Goal: Book appointment/travel/reservation

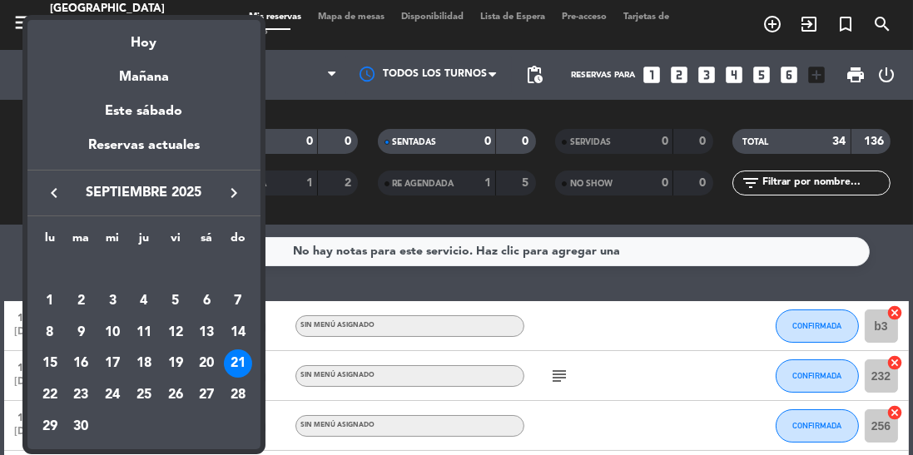
click at [44, 397] on div "22" at bounding box center [50, 395] width 28 height 28
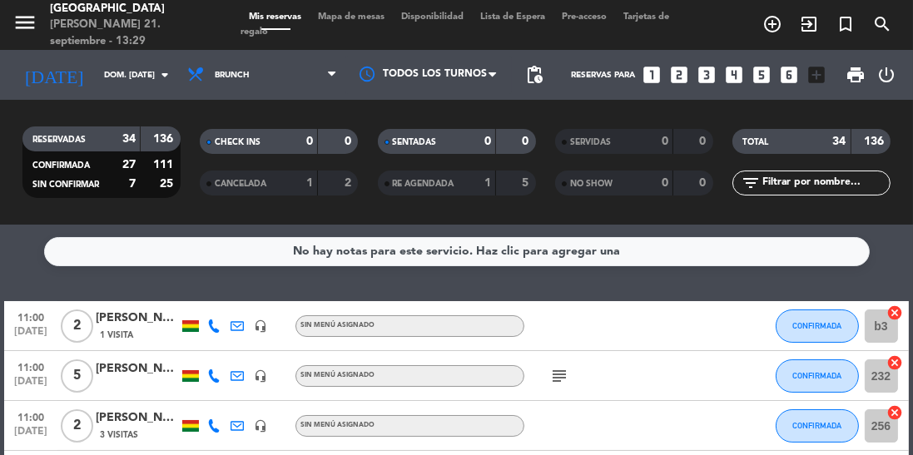
type input "lun. [DATE]"
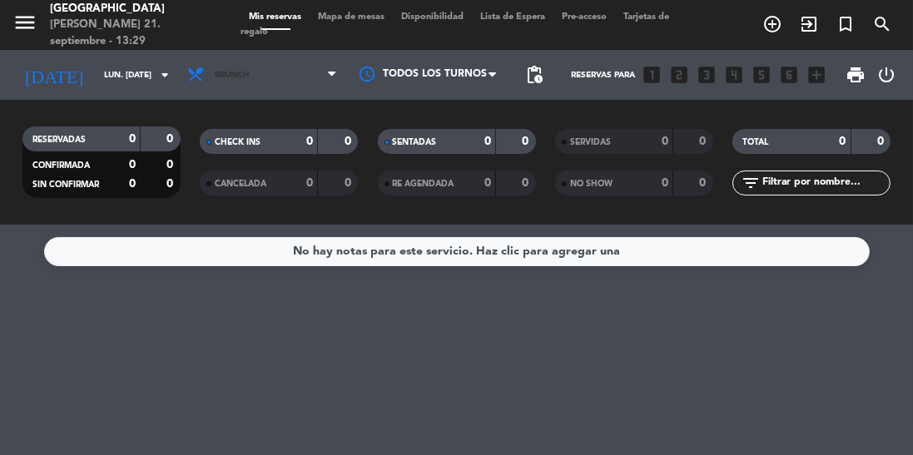
click at [277, 57] on span "Brunch" at bounding box center [262, 75] width 166 height 37
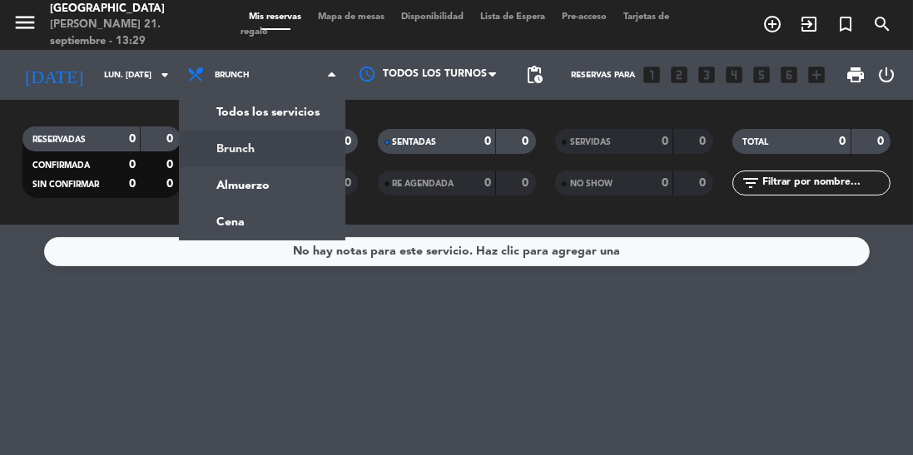
click at [256, 189] on div "menu [GEOGRAPHIC_DATA][PERSON_NAME] 21. septiembre - 13:29 Mis reservas Mapa de…" at bounding box center [456, 112] width 913 height 225
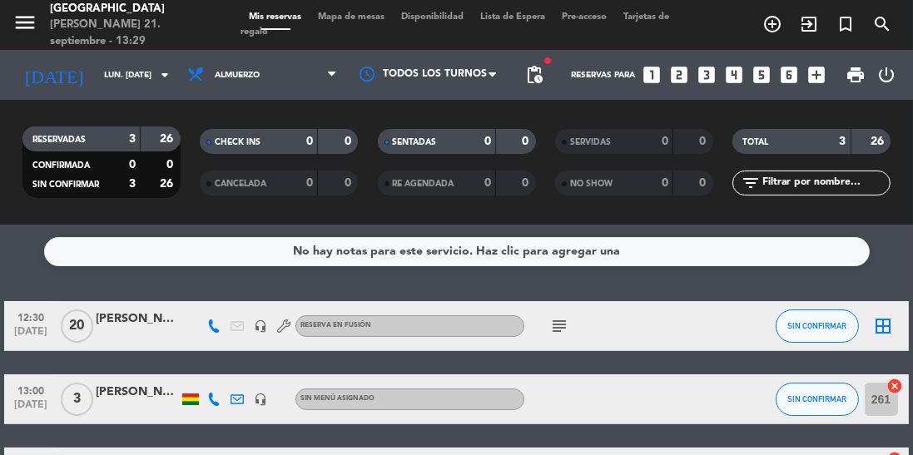
click at [566, 327] on icon "subject" at bounding box center [559, 326] width 20 height 20
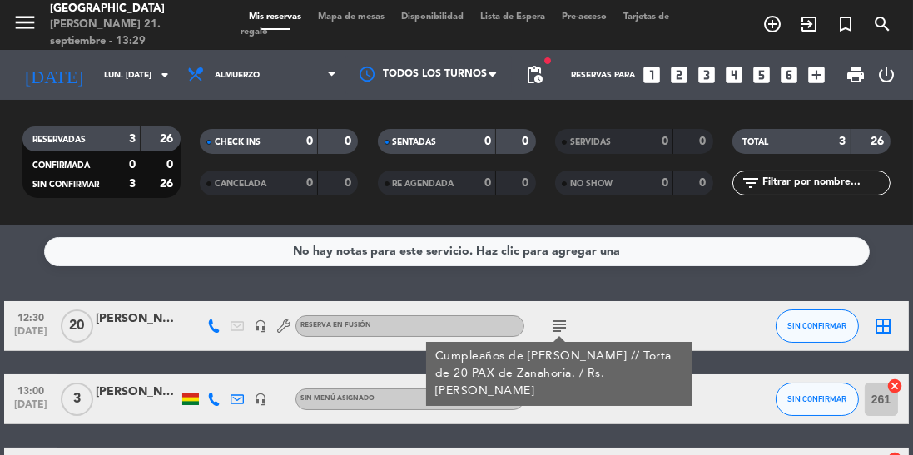
click at [563, 329] on icon "subject" at bounding box center [559, 326] width 20 height 20
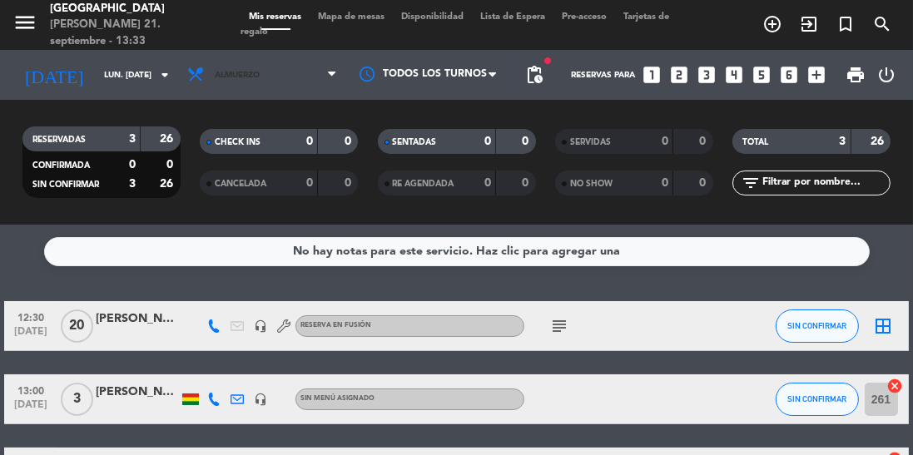
click at [226, 90] on span "Almuerzo" at bounding box center [262, 75] width 166 height 37
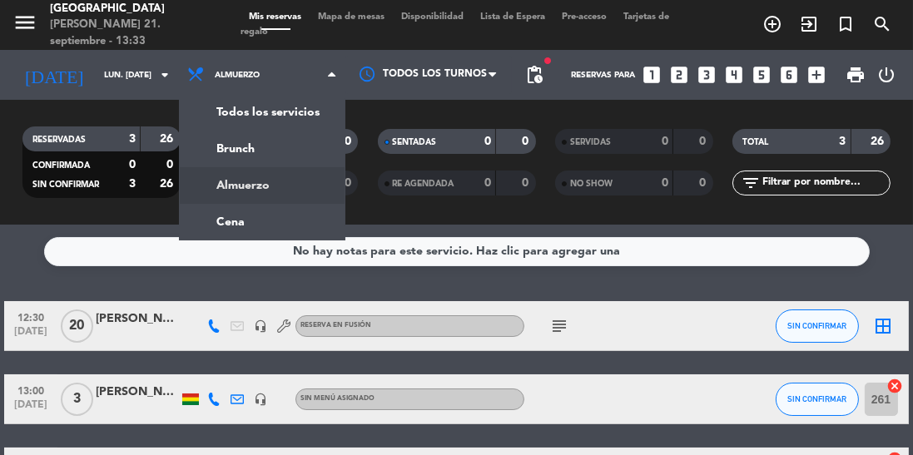
click at [222, 238] on ng-component "menu [GEOGRAPHIC_DATA][PERSON_NAME] 21. septiembre - 13:33 Mis reservas Mapa de…" at bounding box center [456, 227] width 913 height 455
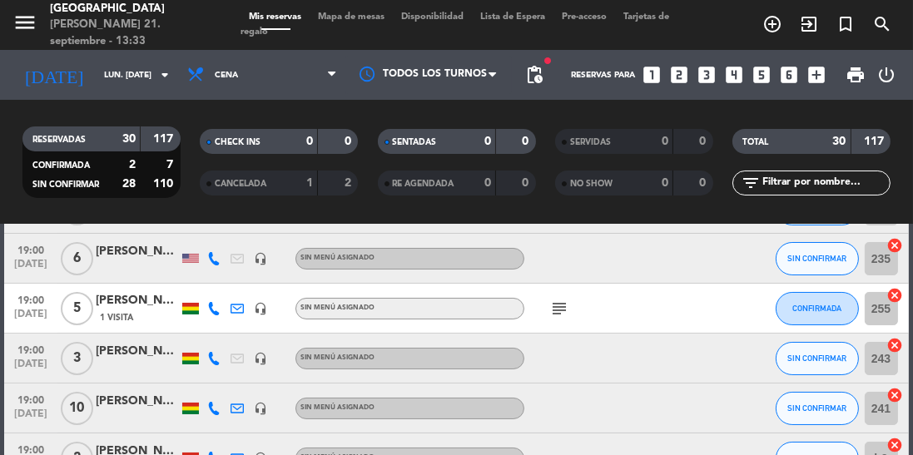
scroll to position [191, 0]
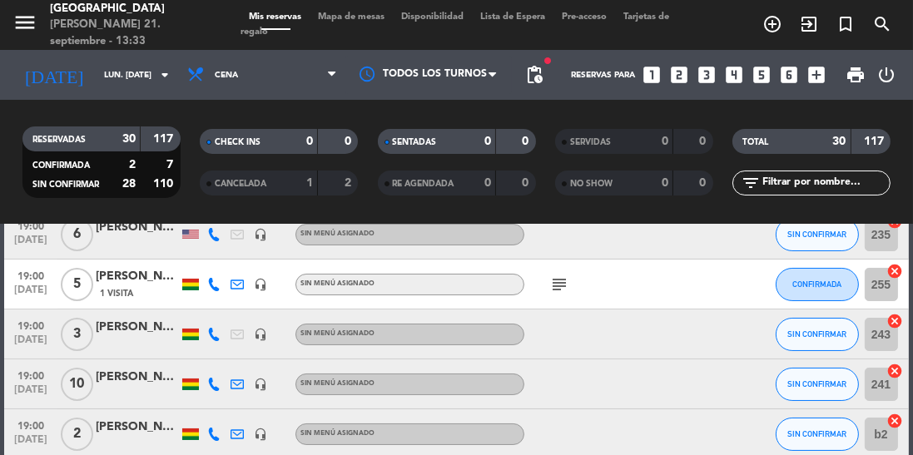
click at [553, 281] on icon "subject" at bounding box center [559, 285] width 20 height 20
click at [554, 287] on icon "subject" at bounding box center [559, 285] width 20 height 20
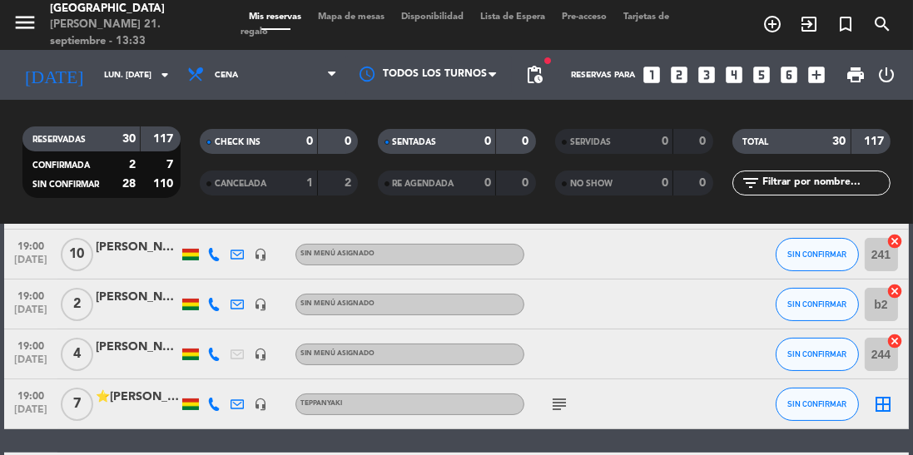
scroll to position [324, 0]
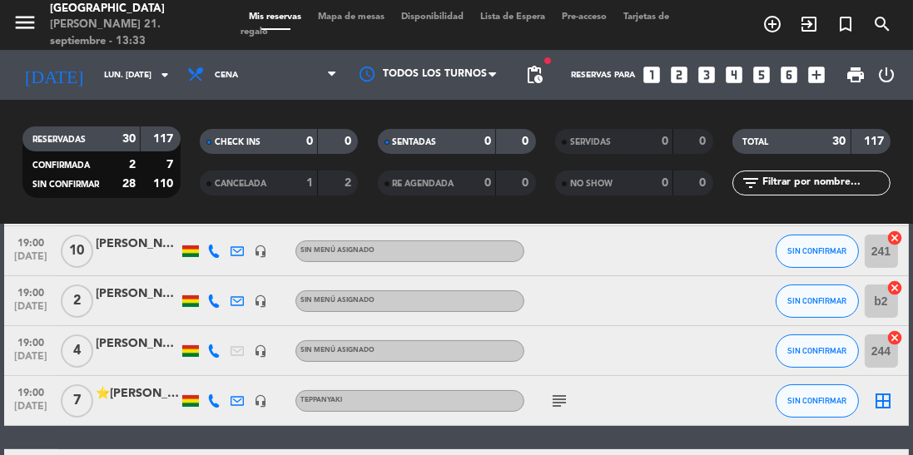
click at [557, 408] on icon "subject" at bounding box center [559, 401] width 20 height 20
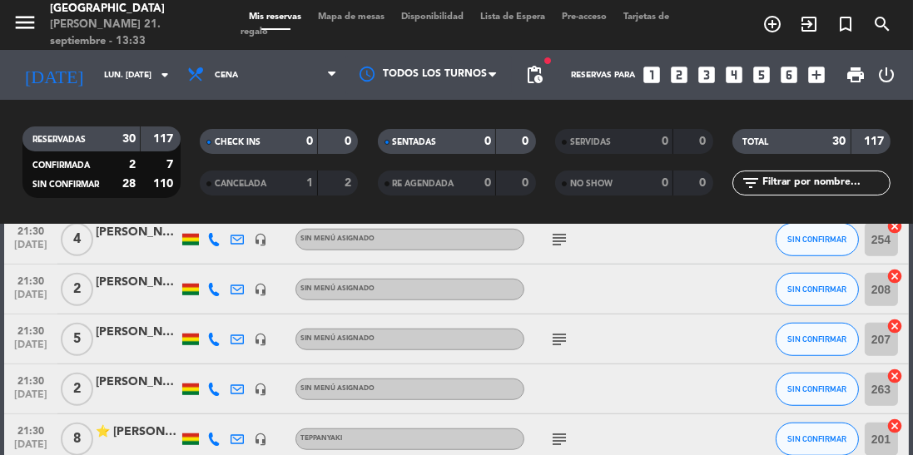
scroll to position [1439, 0]
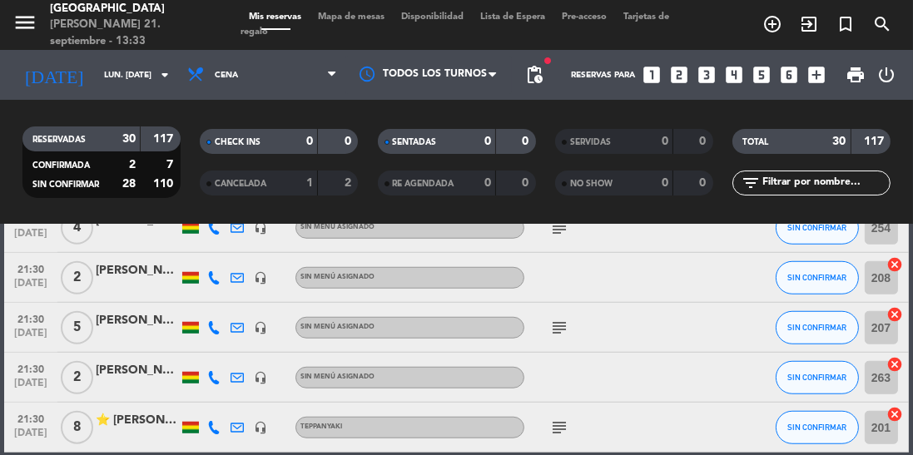
click at [561, 431] on icon "subject" at bounding box center [559, 428] width 20 height 20
click at [562, 330] on icon "subject" at bounding box center [559, 328] width 20 height 20
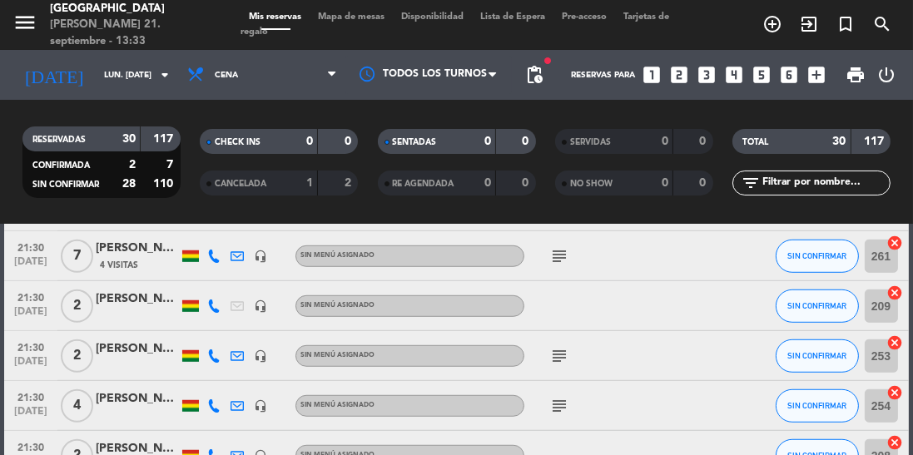
scroll to position [1258, 0]
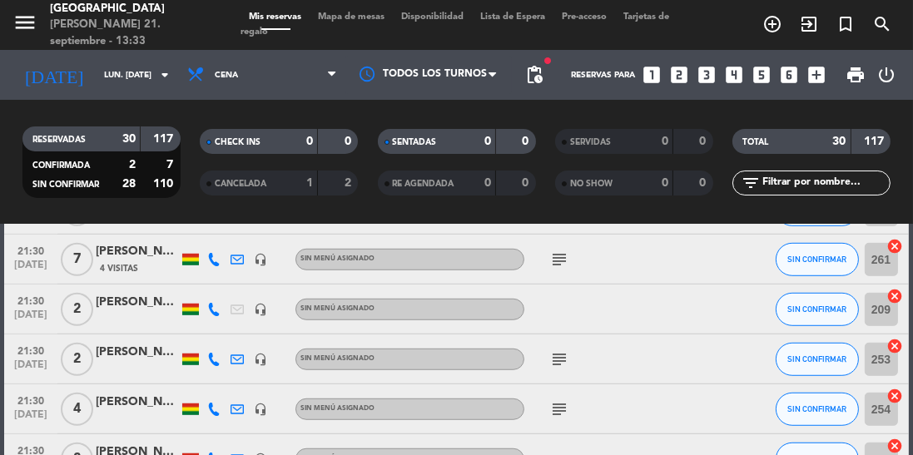
click at [565, 414] on icon "subject" at bounding box center [559, 409] width 20 height 20
click at [554, 360] on icon "subject" at bounding box center [559, 359] width 20 height 20
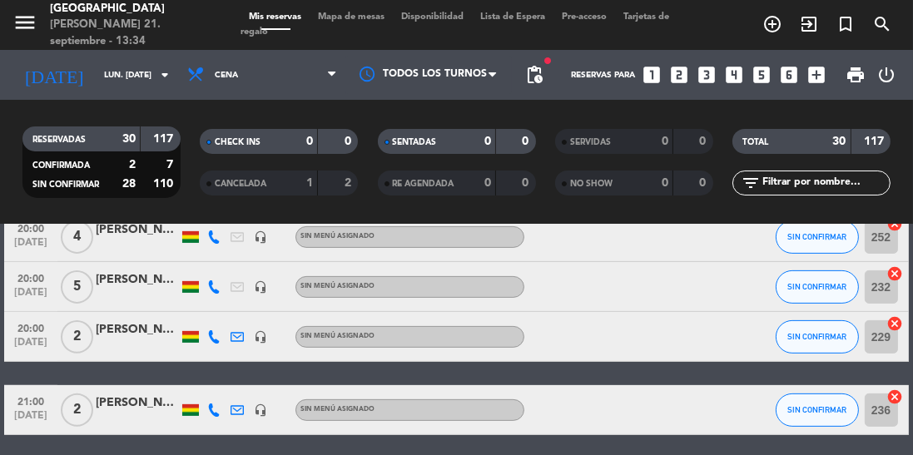
scroll to position [672, 0]
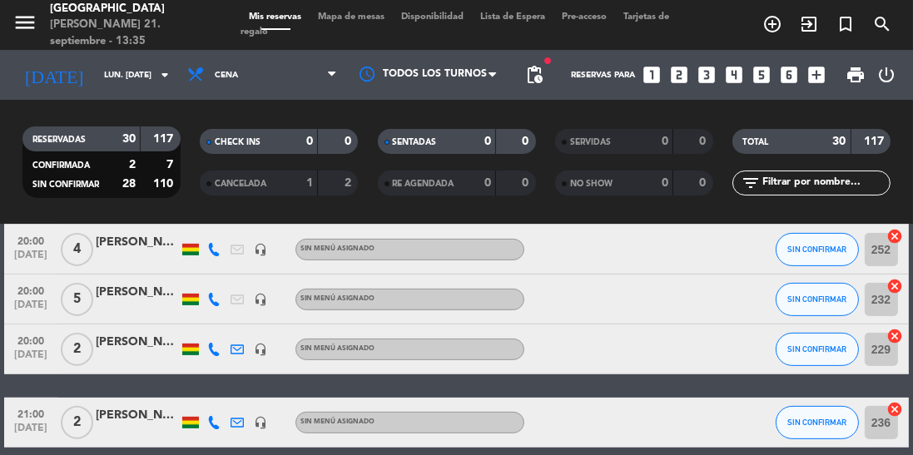
click at [779, 24] on icon "add_circle_outline" at bounding box center [772, 24] width 20 height 20
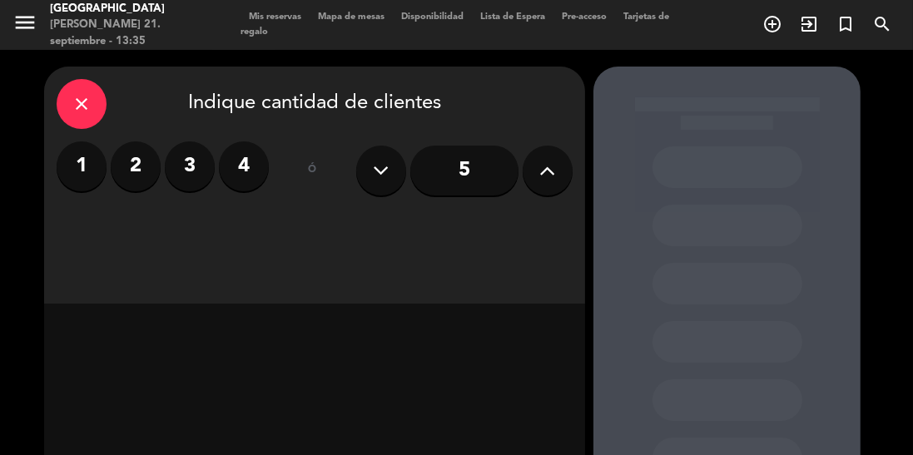
click at [186, 173] on label "3" at bounding box center [190, 166] width 50 height 50
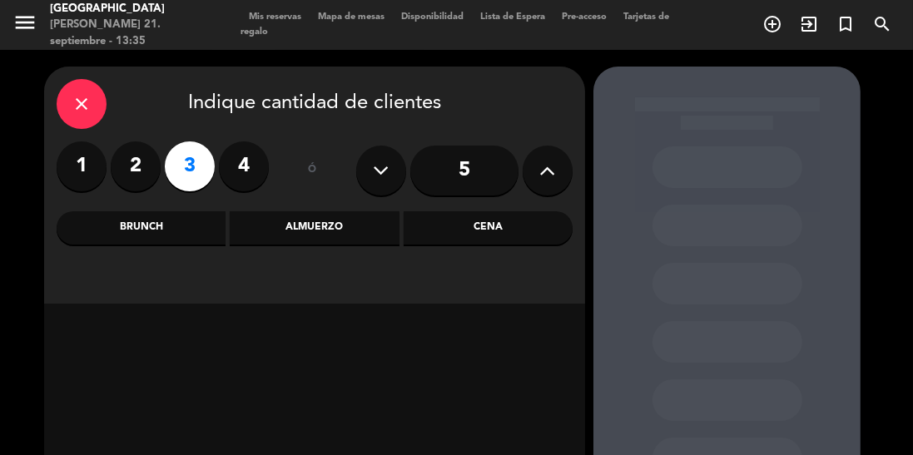
click at [510, 222] on div "Cena" at bounding box center [488, 227] width 169 height 33
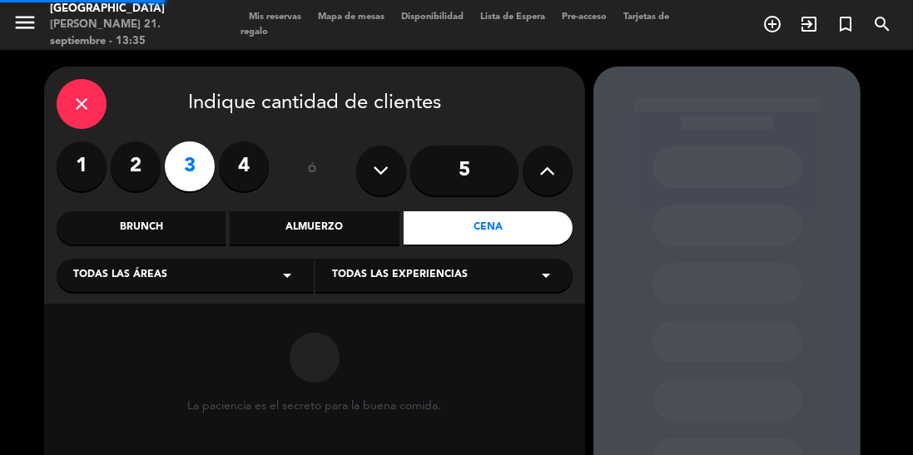
click at [404, 281] on span "Todas las experiencias" at bounding box center [400, 275] width 136 height 17
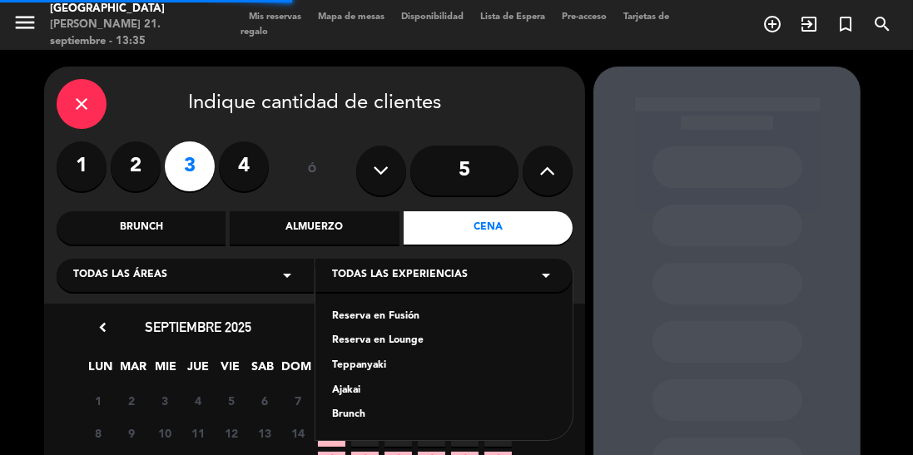
click at [397, 314] on div "Reserva en Fusión" at bounding box center [444, 317] width 224 height 17
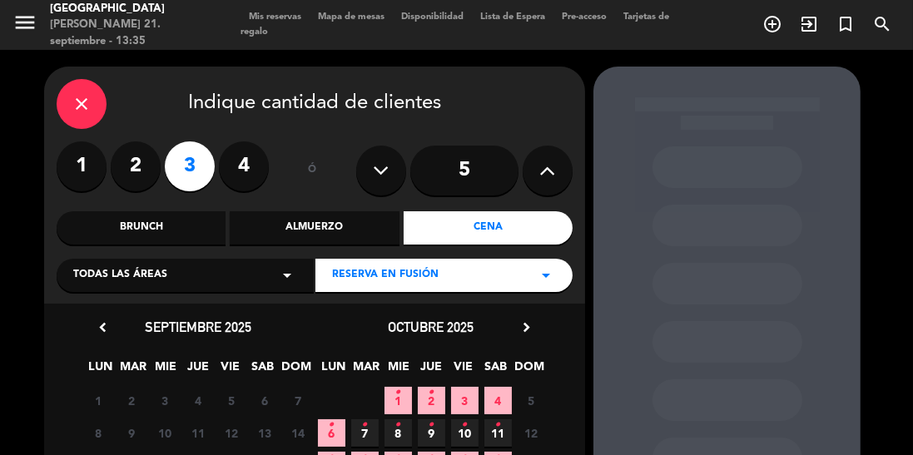
scroll to position [111, 0]
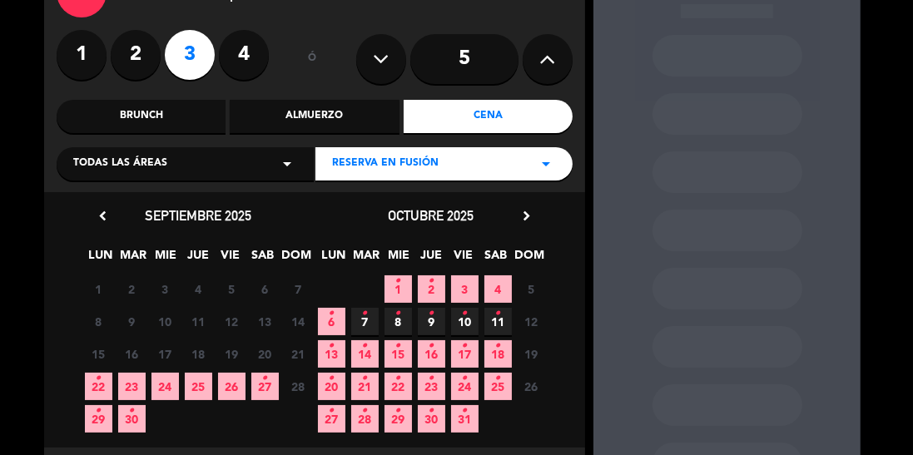
click at [101, 390] on icon "•" at bounding box center [99, 378] width 6 height 27
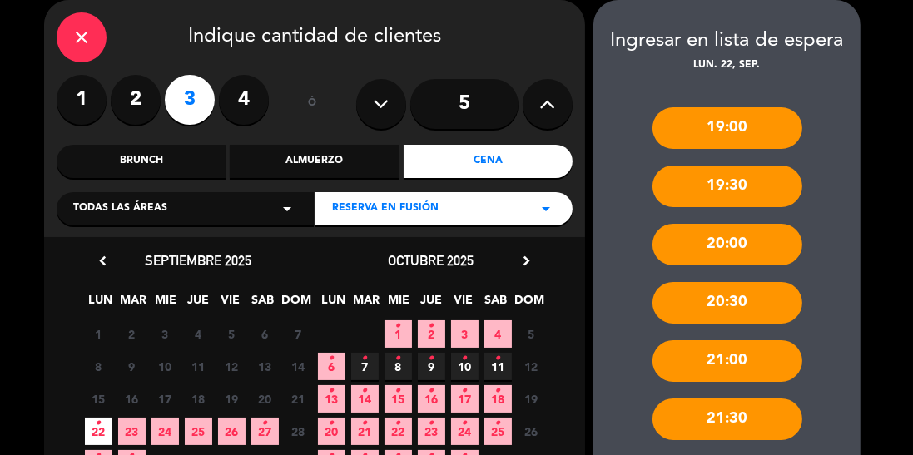
scroll to position [134, 0]
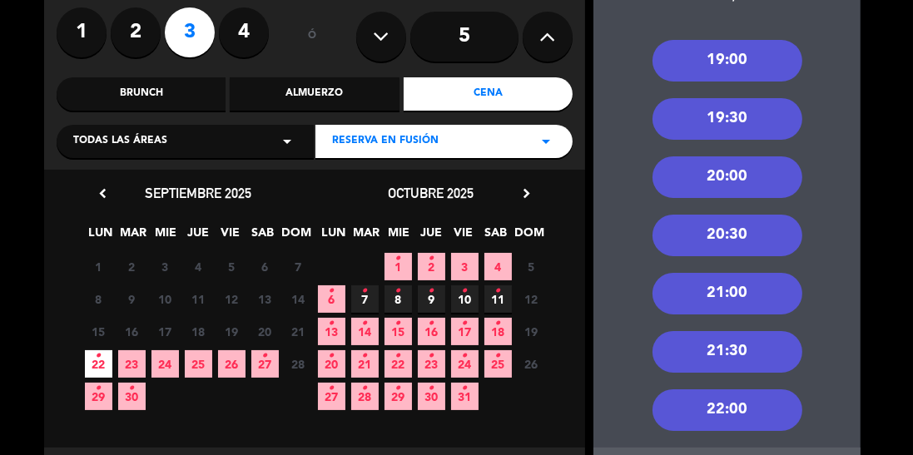
click at [754, 65] on div "19:00" at bounding box center [727, 61] width 150 height 42
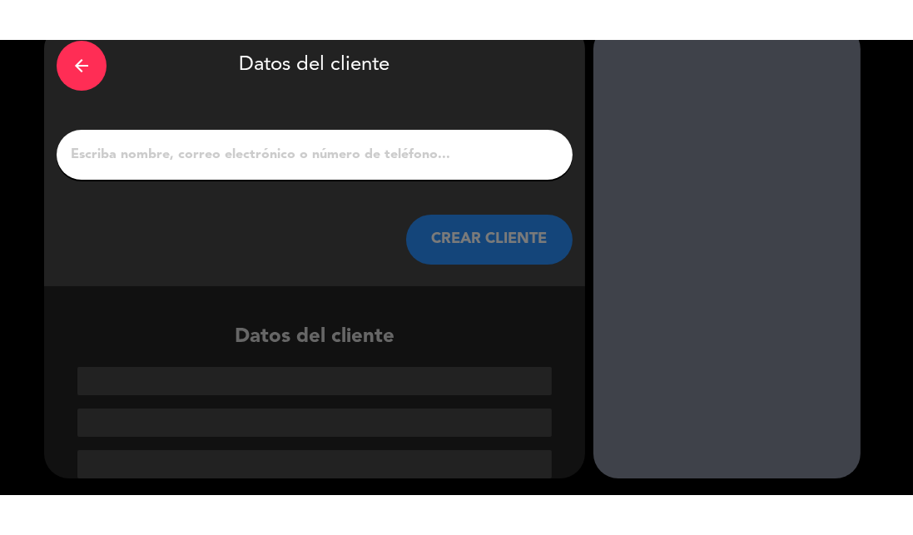
scroll to position [2, 0]
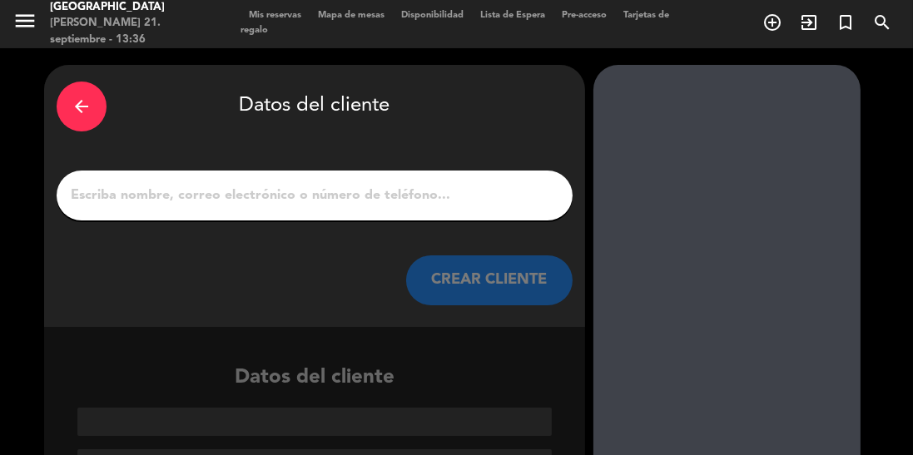
click at [328, 192] on input "1" at bounding box center [314, 195] width 491 height 23
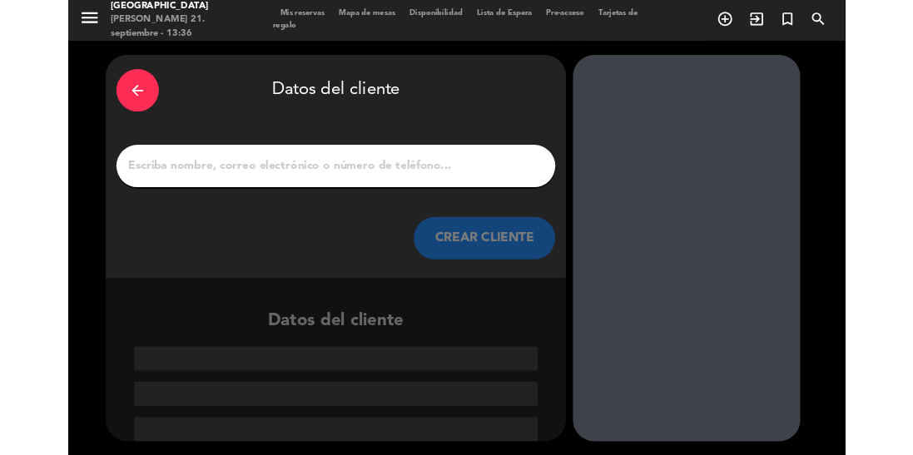
scroll to position [0, 0]
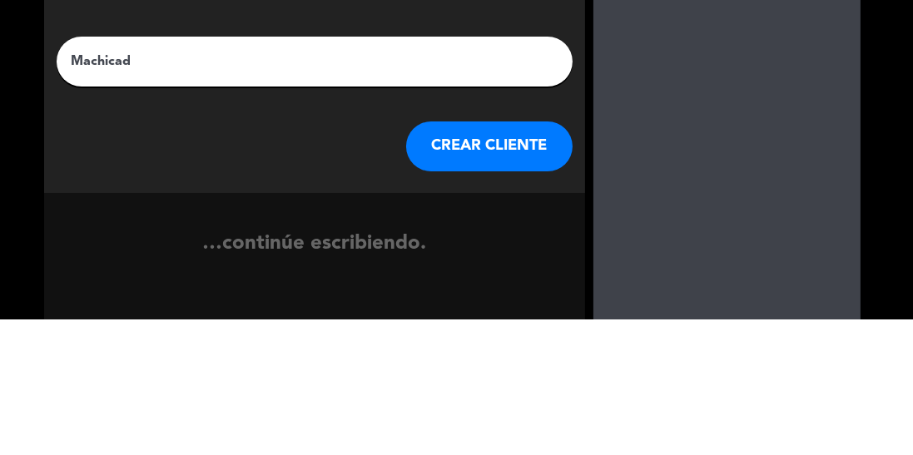
type input "Machicado"
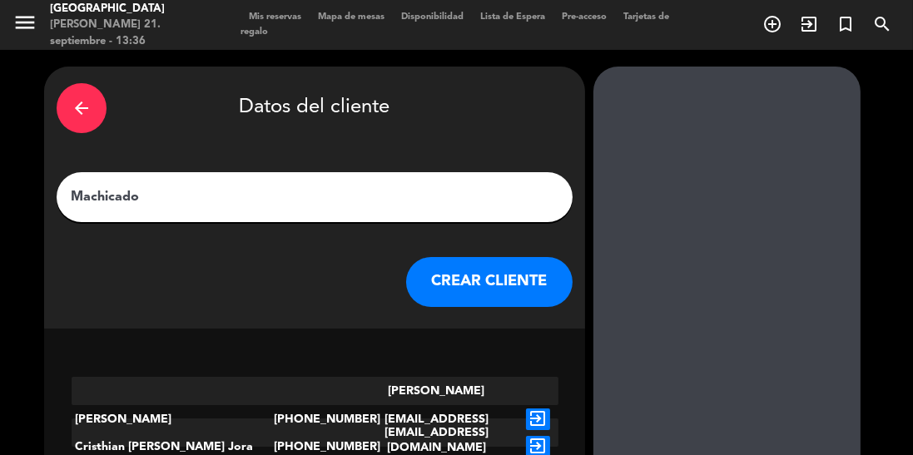
scroll to position [80, 0]
click at [511, 257] on button "CREAR CLIENTE" at bounding box center [489, 282] width 166 height 50
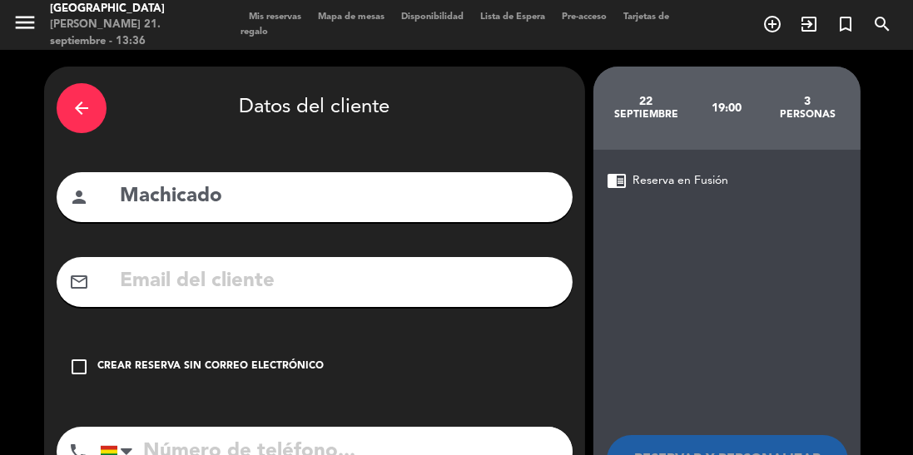
click at [86, 357] on icon "check_box_outline_blank" at bounding box center [79, 367] width 20 height 20
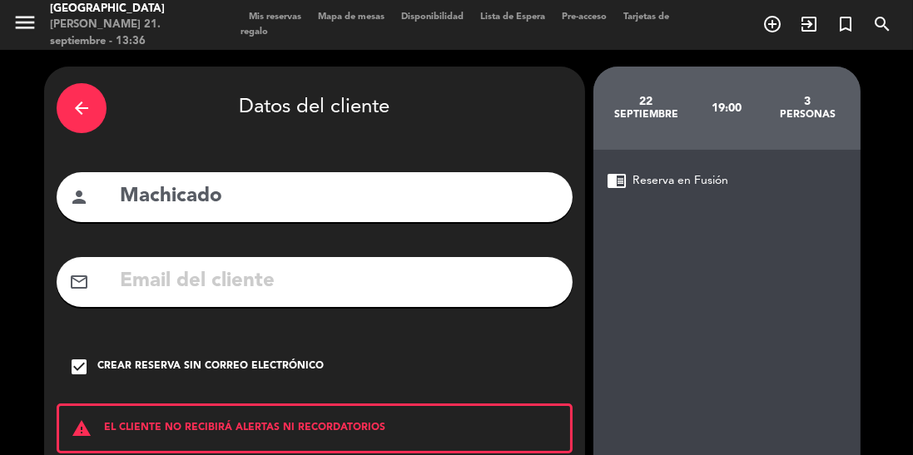
scroll to position [106, 0]
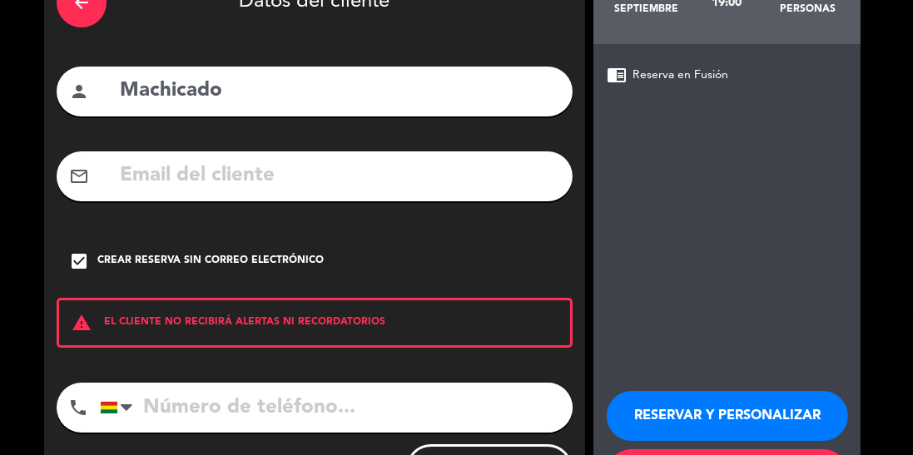
click at [255, 383] on input "tel" at bounding box center [336, 408] width 473 height 50
type input "67313987"
click at [773, 391] on button "RESERVAR Y PERSONALIZAR" at bounding box center [726, 416] width 241 height 50
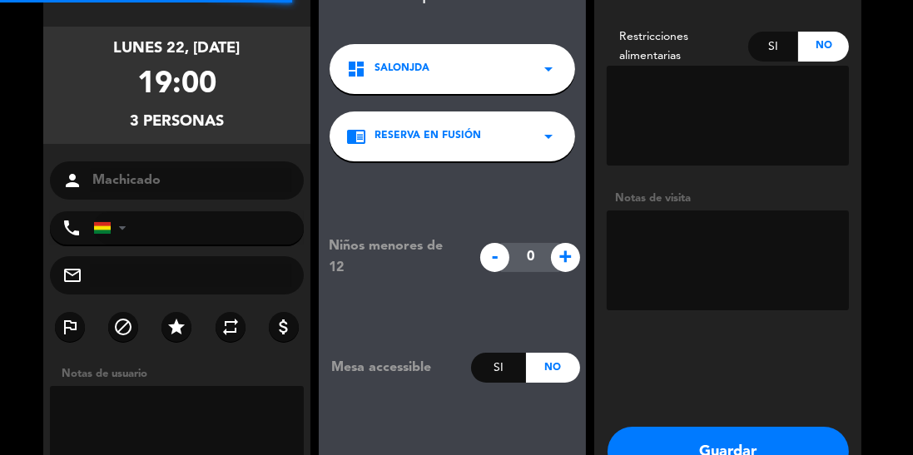
type input "[PHONE_NUMBER]"
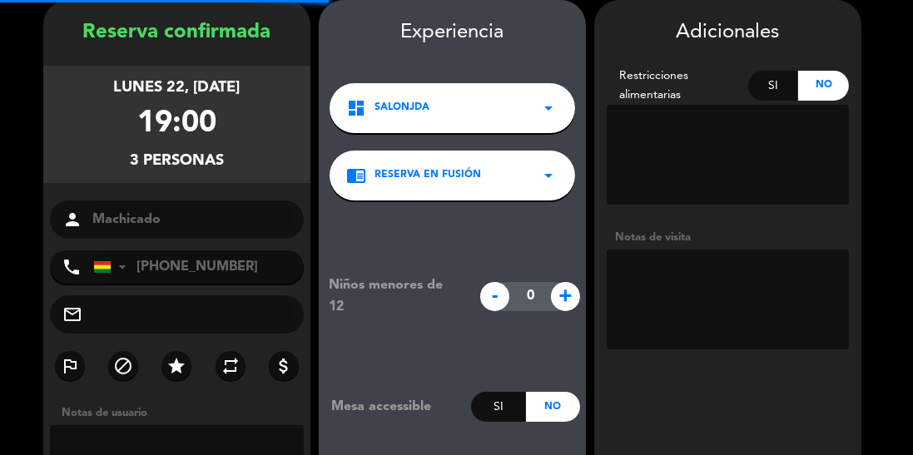
scroll to position [0, 0]
click at [692, 274] on textarea at bounding box center [727, 300] width 242 height 100
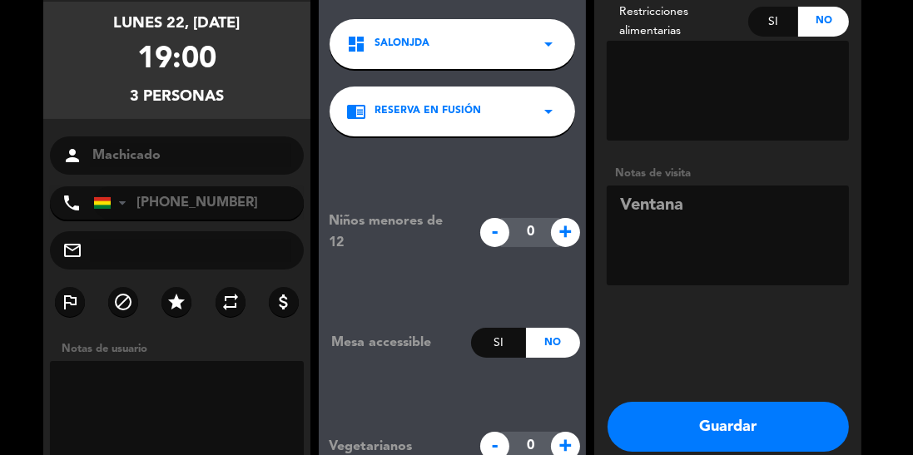
scroll to position [80, 0]
type textarea "Ventana"
click at [740, 402] on button "Guardar" at bounding box center [727, 427] width 241 height 50
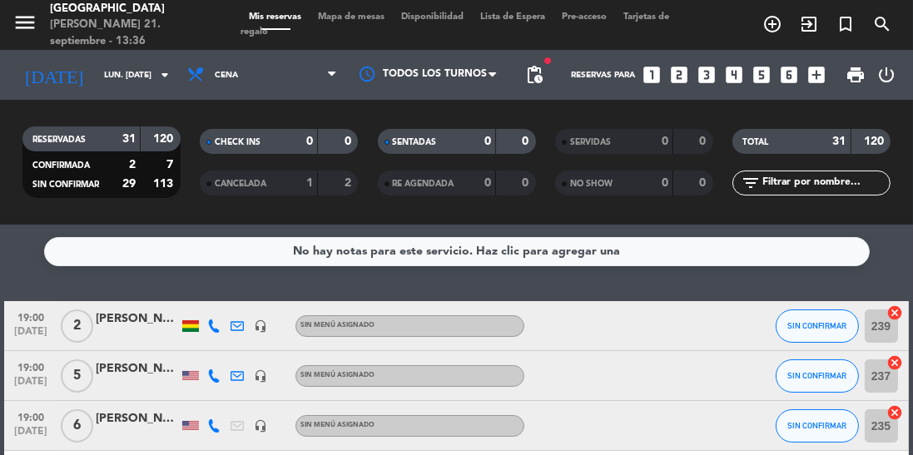
click at [127, 78] on input "lun. [DATE]" at bounding box center [157, 75] width 122 height 26
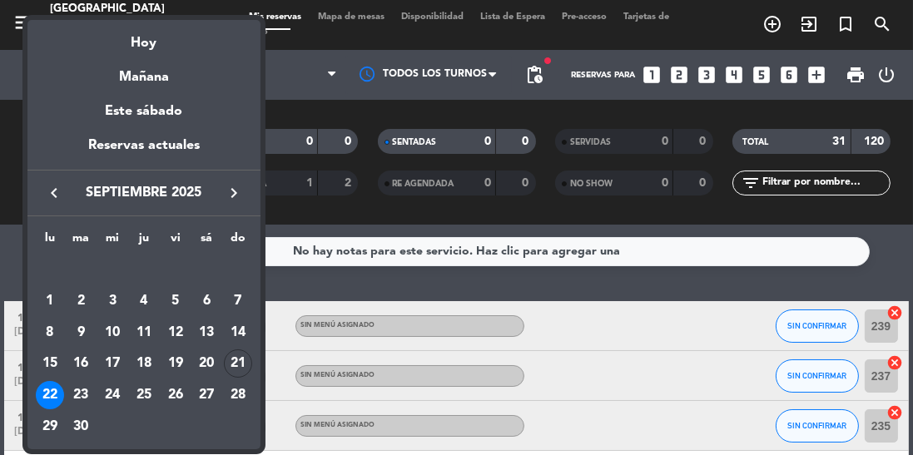
click at [291, 287] on div at bounding box center [456, 227] width 913 height 455
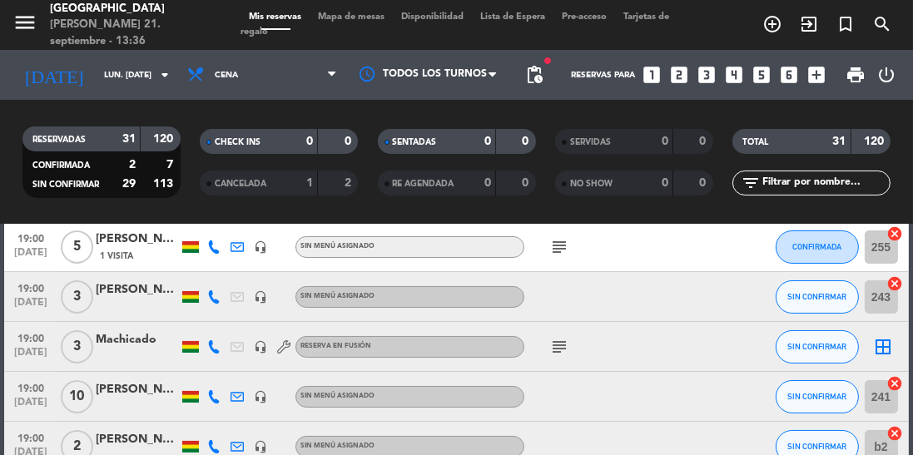
scroll to position [230, 0]
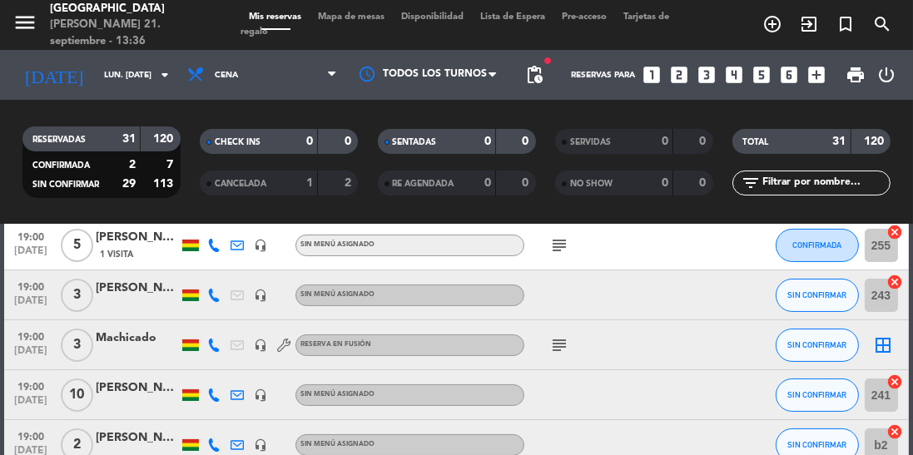
click at [132, 346] on div "Machicado" at bounding box center [137, 338] width 83 height 19
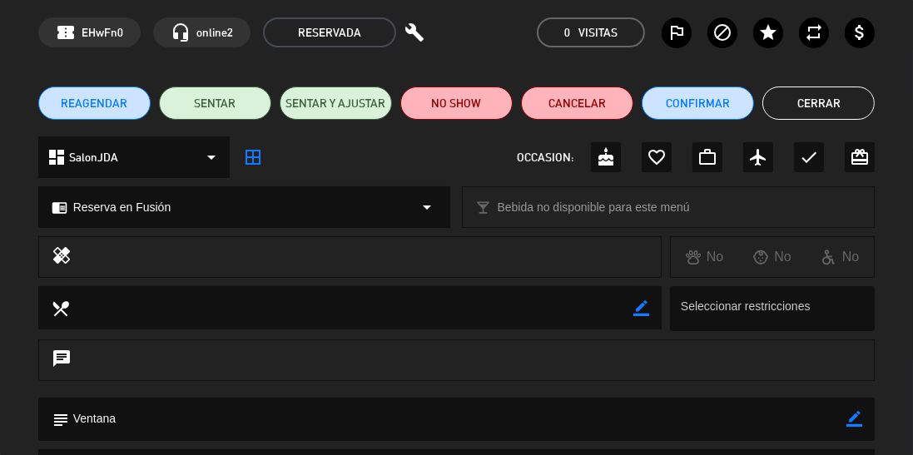
scroll to position [0, 0]
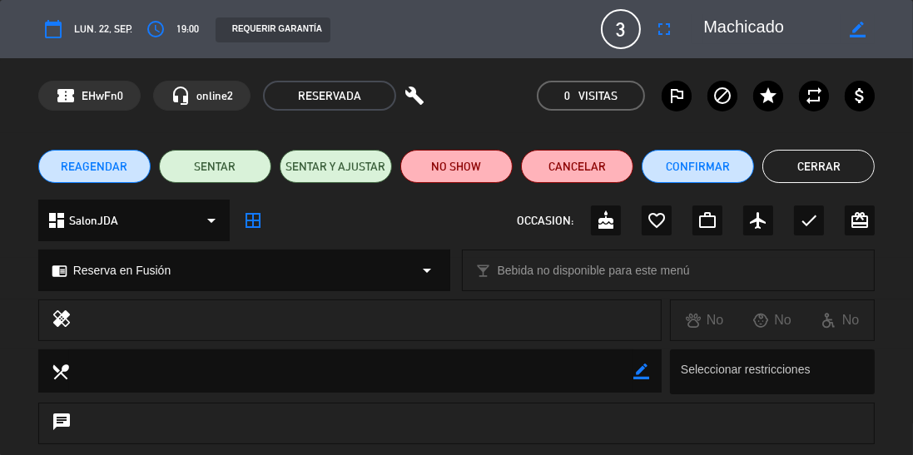
click at [817, 175] on button "Cerrar" at bounding box center [818, 166] width 112 height 33
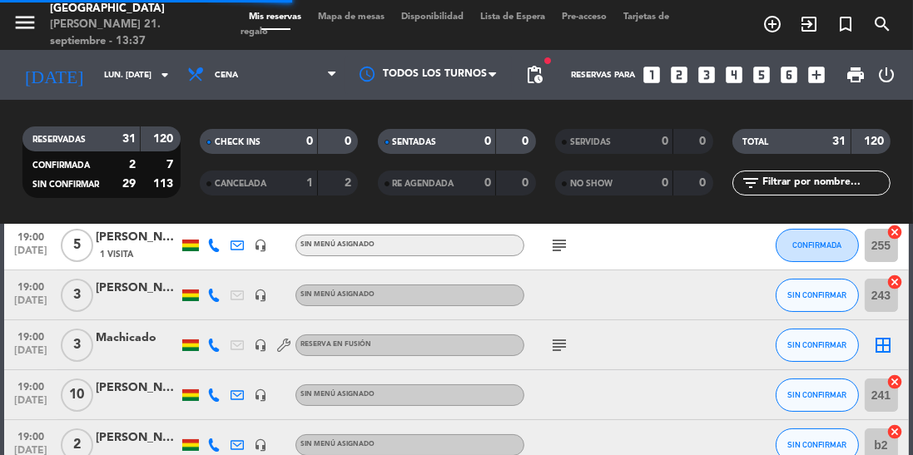
scroll to position [166, 0]
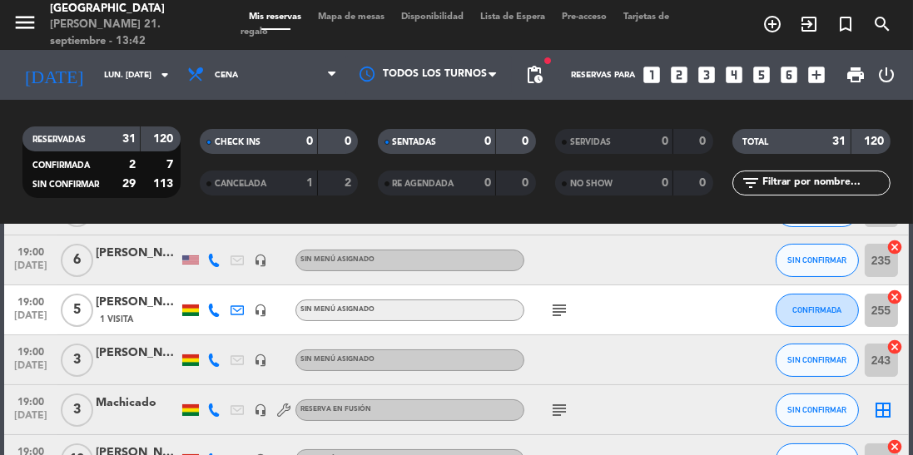
click at [123, 72] on input "lun. [DATE]" at bounding box center [157, 75] width 122 height 26
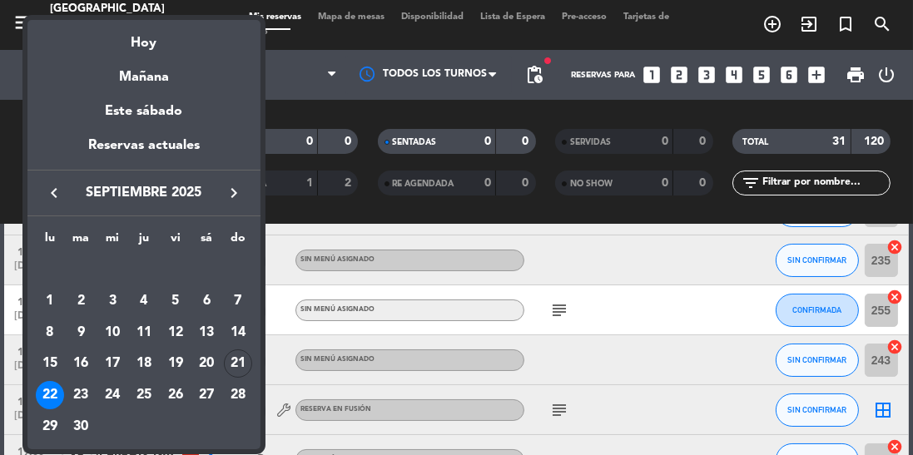
click at [243, 364] on div "21" at bounding box center [238, 363] width 28 height 28
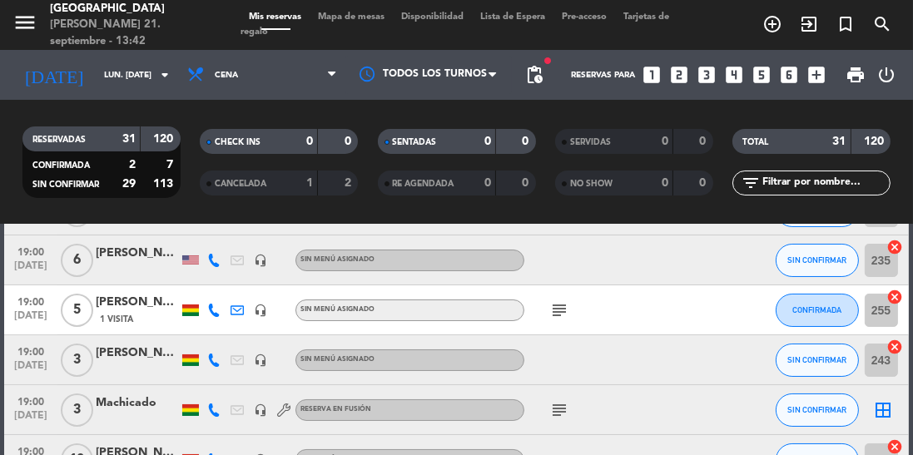
type input "dom. [DATE]"
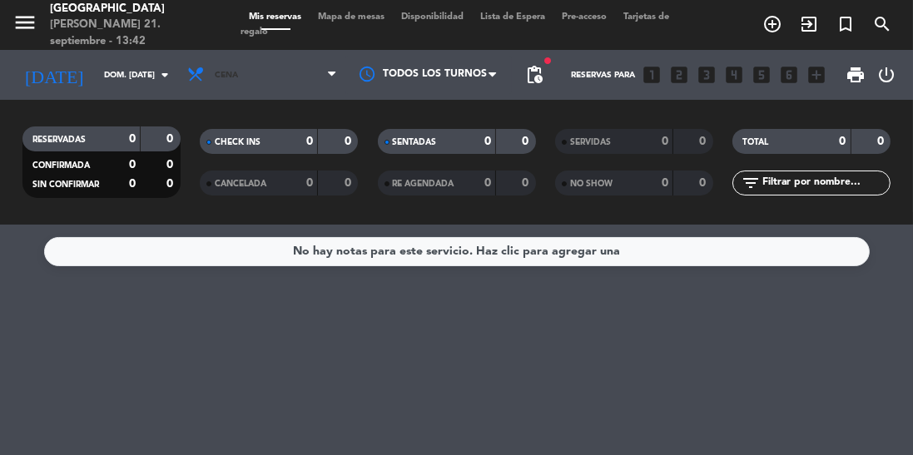
click at [265, 69] on span "Cena" at bounding box center [262, 75] width 166 height 37
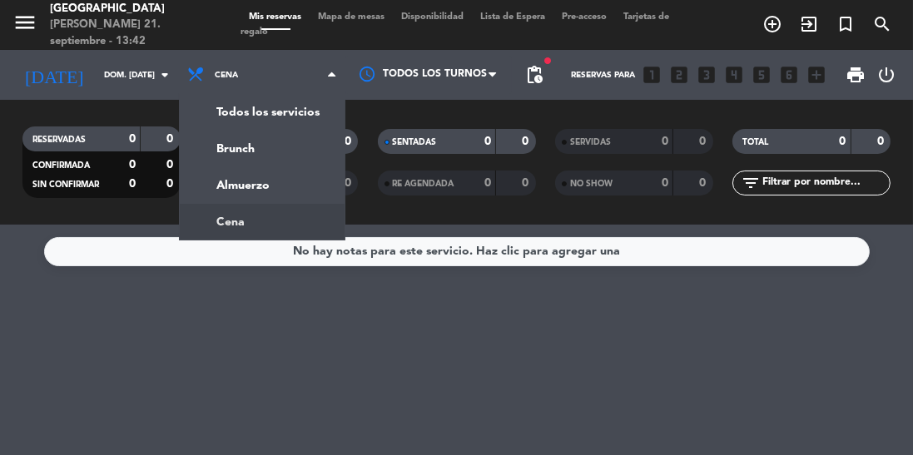
click at [269, 150] on div "menu [GEOGRAPHIC_DATA][PERSON_NAME] 21. septiembre - 13:42 Mis reservas Mapa de…" at bounding box center [456, 112] width 913 height 225
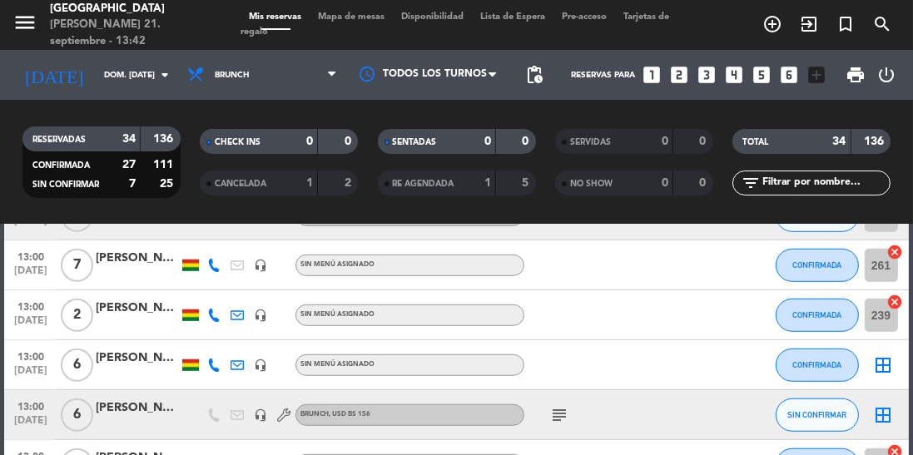
scroll to position [1308, 0]
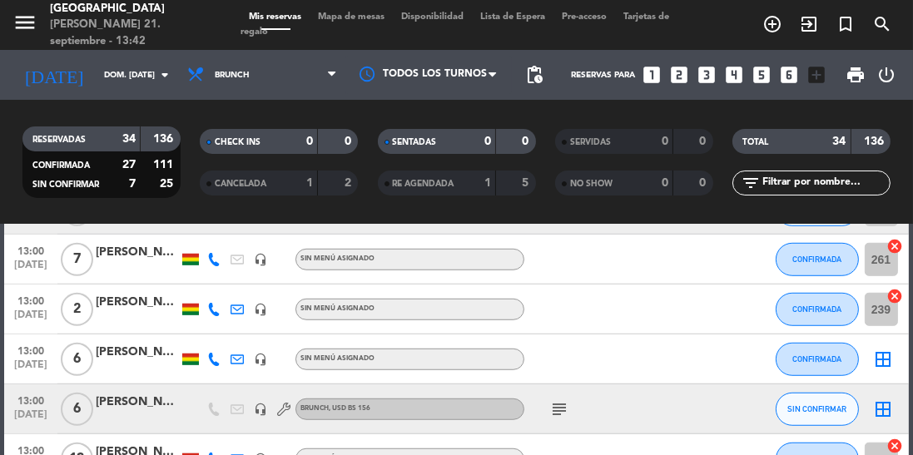
click at [133, 413] on div at bounding box center [137, 418] width 83 height 13
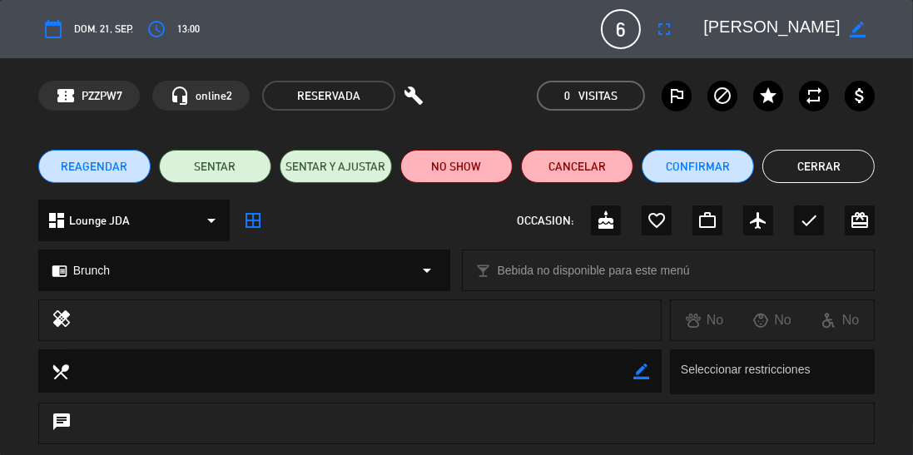
click at [122, 166] on span "REAGENDAR" at bounding box center [94, 166] width 67 height 17
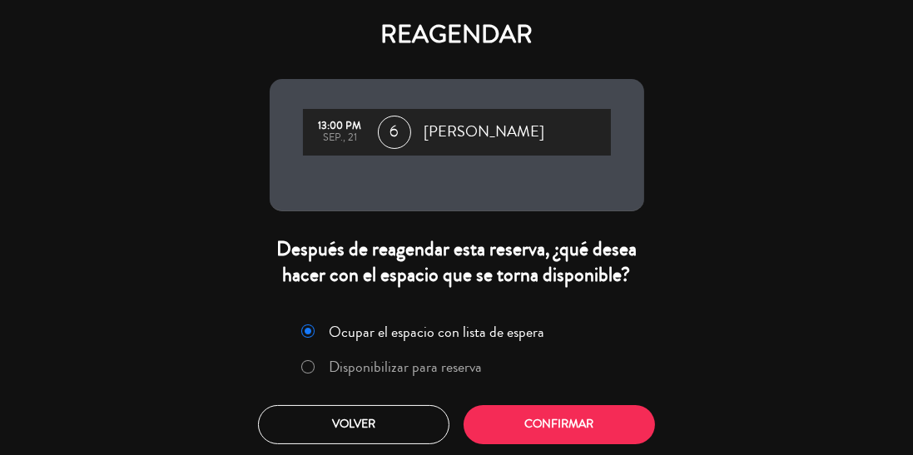
click at [399, 365] on label "Disponibilizar para reserva" at bounding box center [405, 366] width 153 height 15
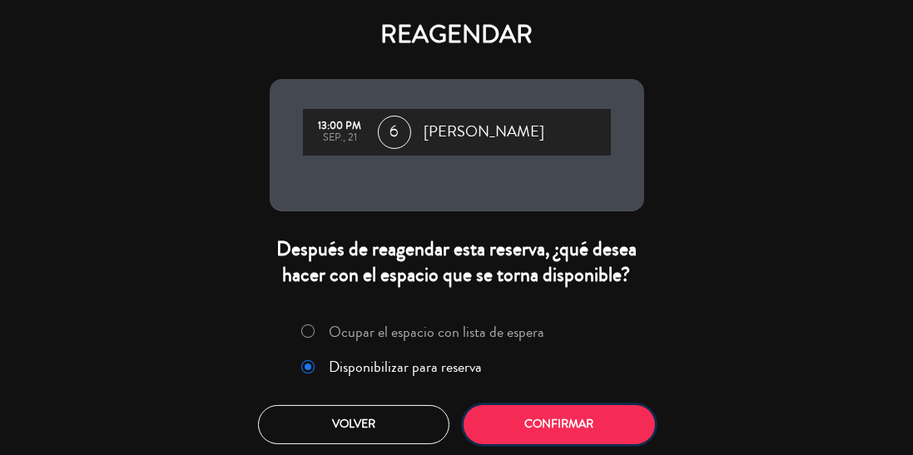
click at [523, 423] on button "Confirmar" at bounding box center [558, 424] width 191 height 39
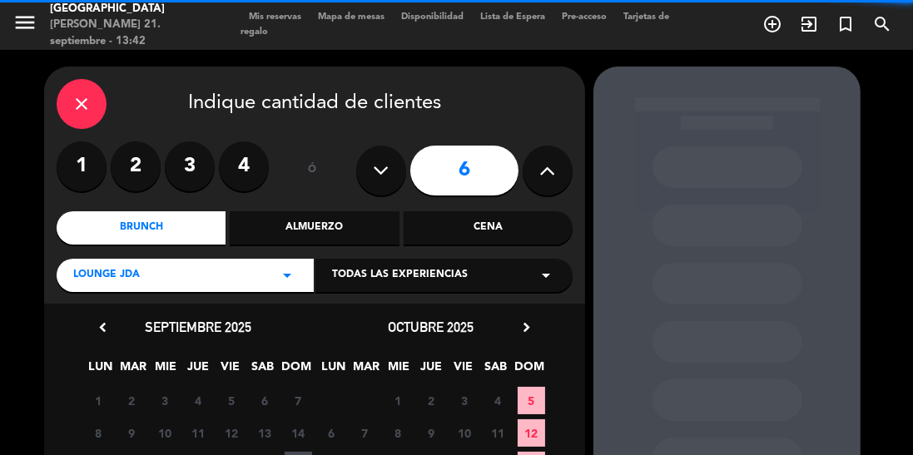
click at [456, 221] on div "Cena" at bounding box center [488, 227] width 169 height 33
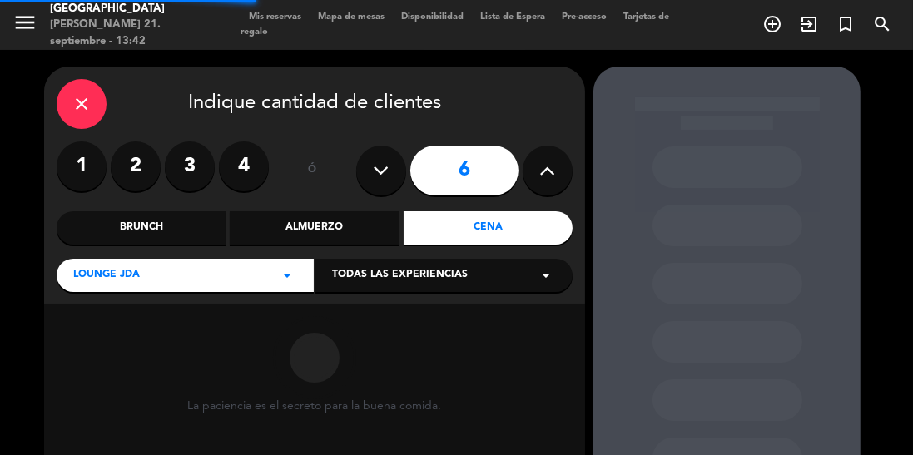
click at [343, 225] on div "Almuerzo" at bounding box center [314, 227] width 169 height 33
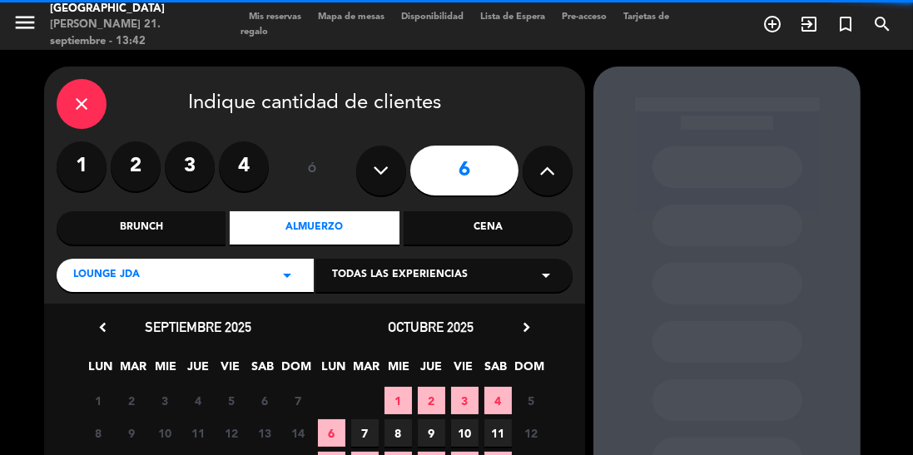
click at [457, 280] on span "Todas las experiencias" at bounding box center [400, 275] width 136 height 17
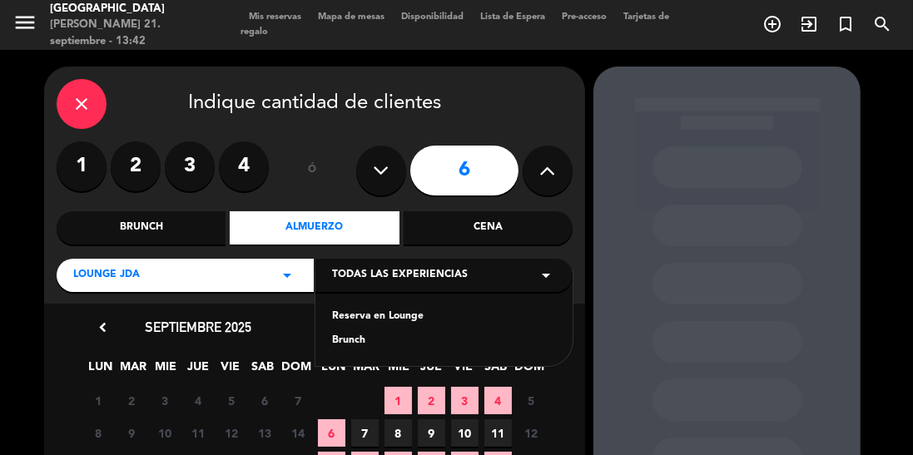
click at [406, 316] on div "Reserva en Lounge" at bounding box center [444, 317] width 224 height 17
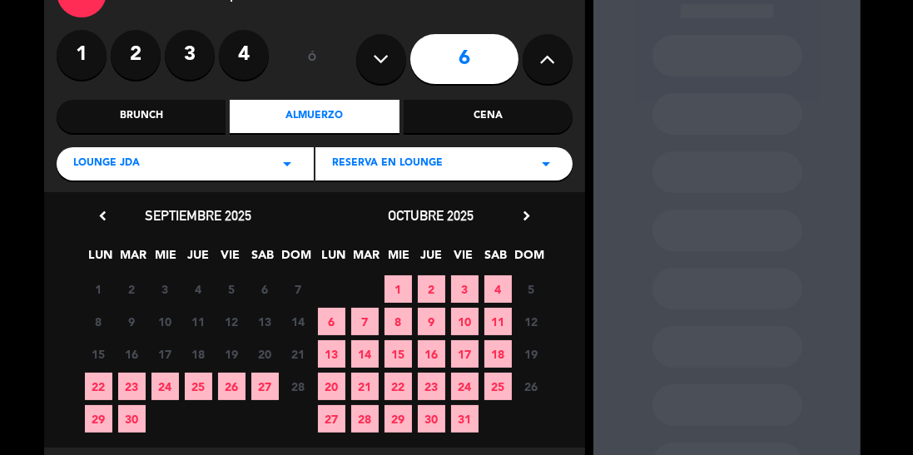
click at [92, 395] on span "22" at bounding box center [98, 386] width 27 height 27
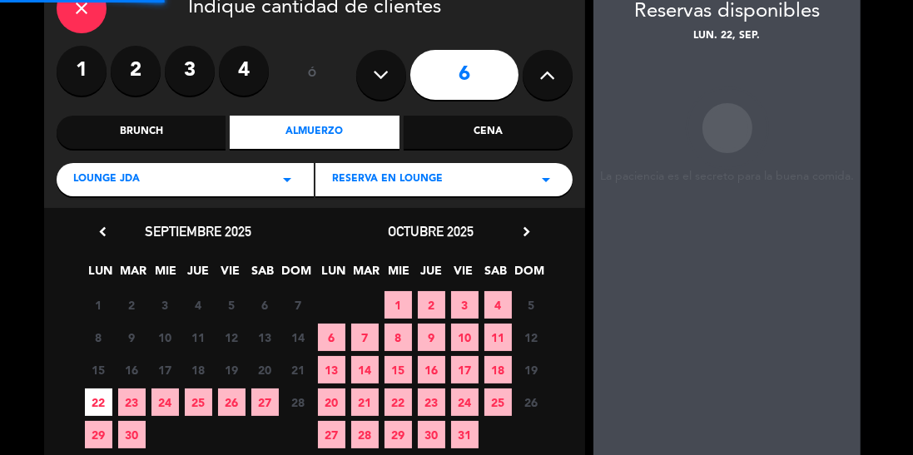
scroll to position [67, 0]
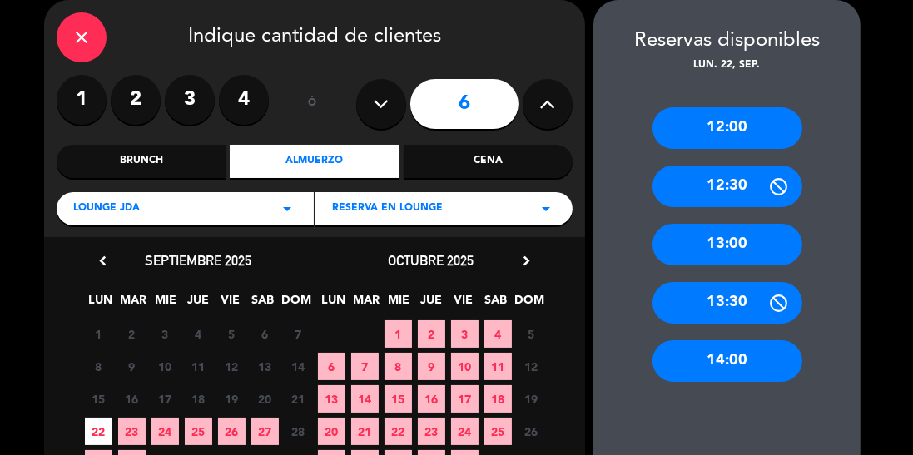
click at [743, 241] on div "13:00" at bounding box center [727, 245] width 150 height 42
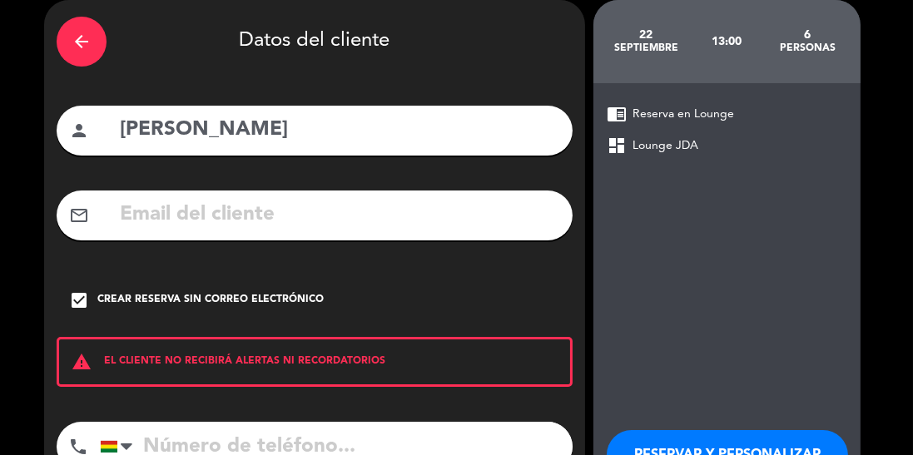
scroll to position [106, 0]
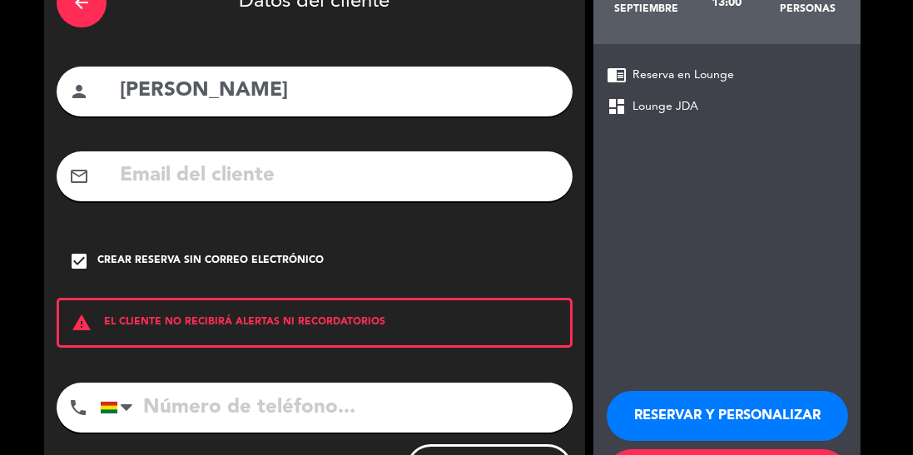
click at [720, 422] on button "RESERVAR Y PERSONALIZAR" at bounding box center [726, 416] width 241 height 50
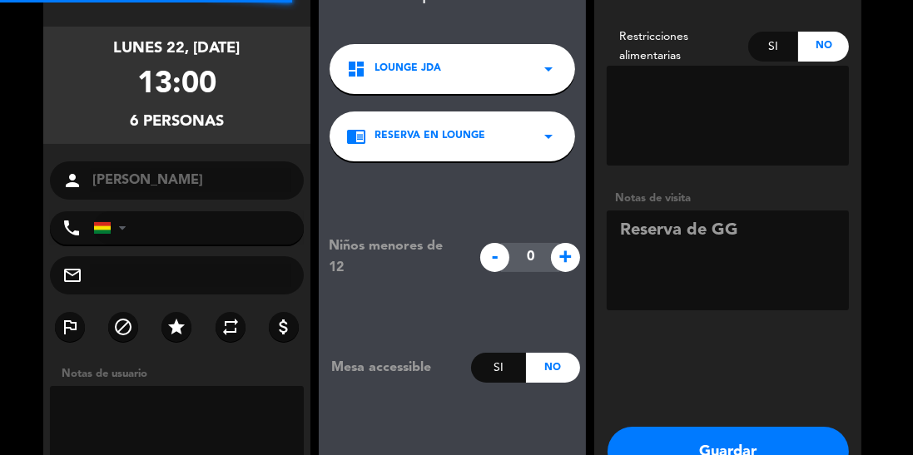
scroll to position [67, 0]
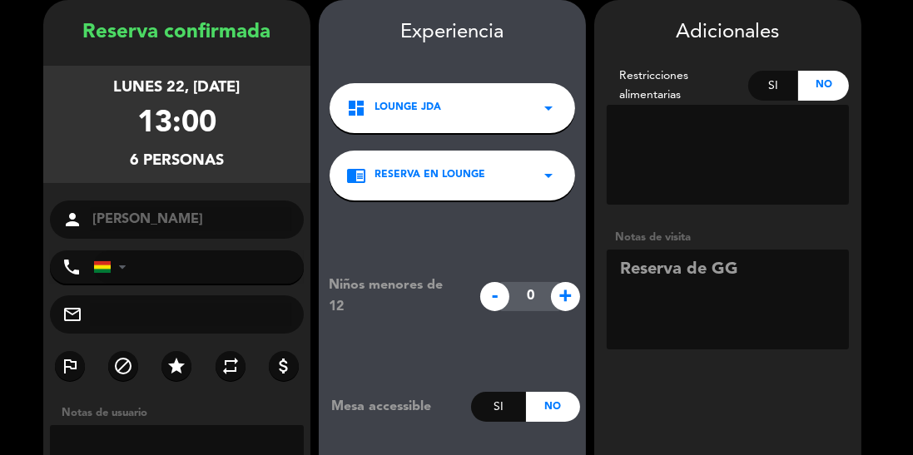
click at [623, 270] on textarea at bounding box center [727, 300] width 242 height 100
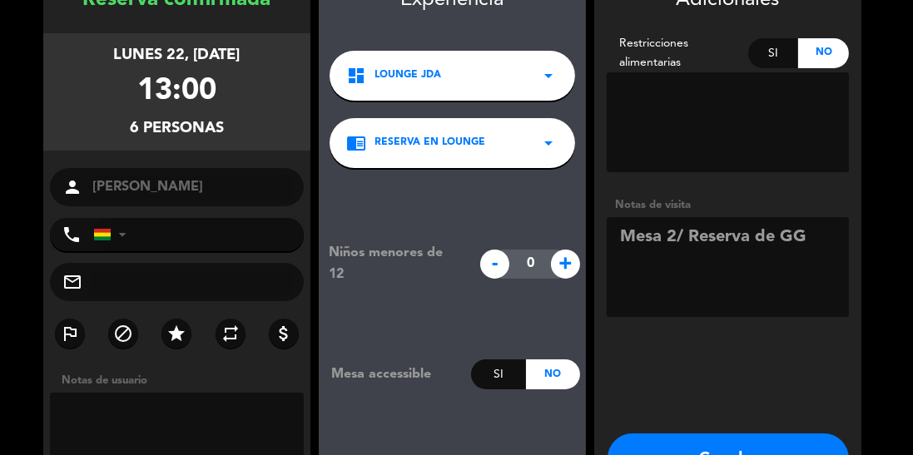
scroll to position [131, 0]
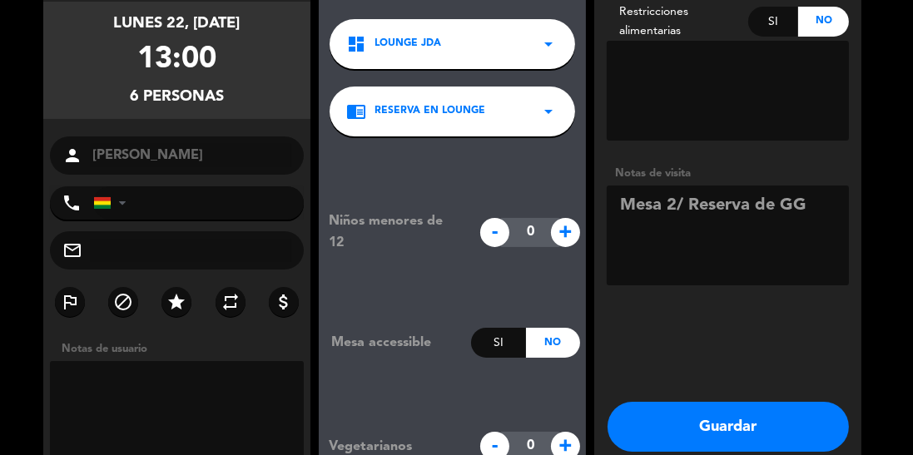
type textarea "Mesa 2/ Reserva de GG"
click at [733, 436] on button "Guardar" at bounding box center [727, 427] width 241 height 50
